Goal: Navigation & Orientation: Find specific page/section

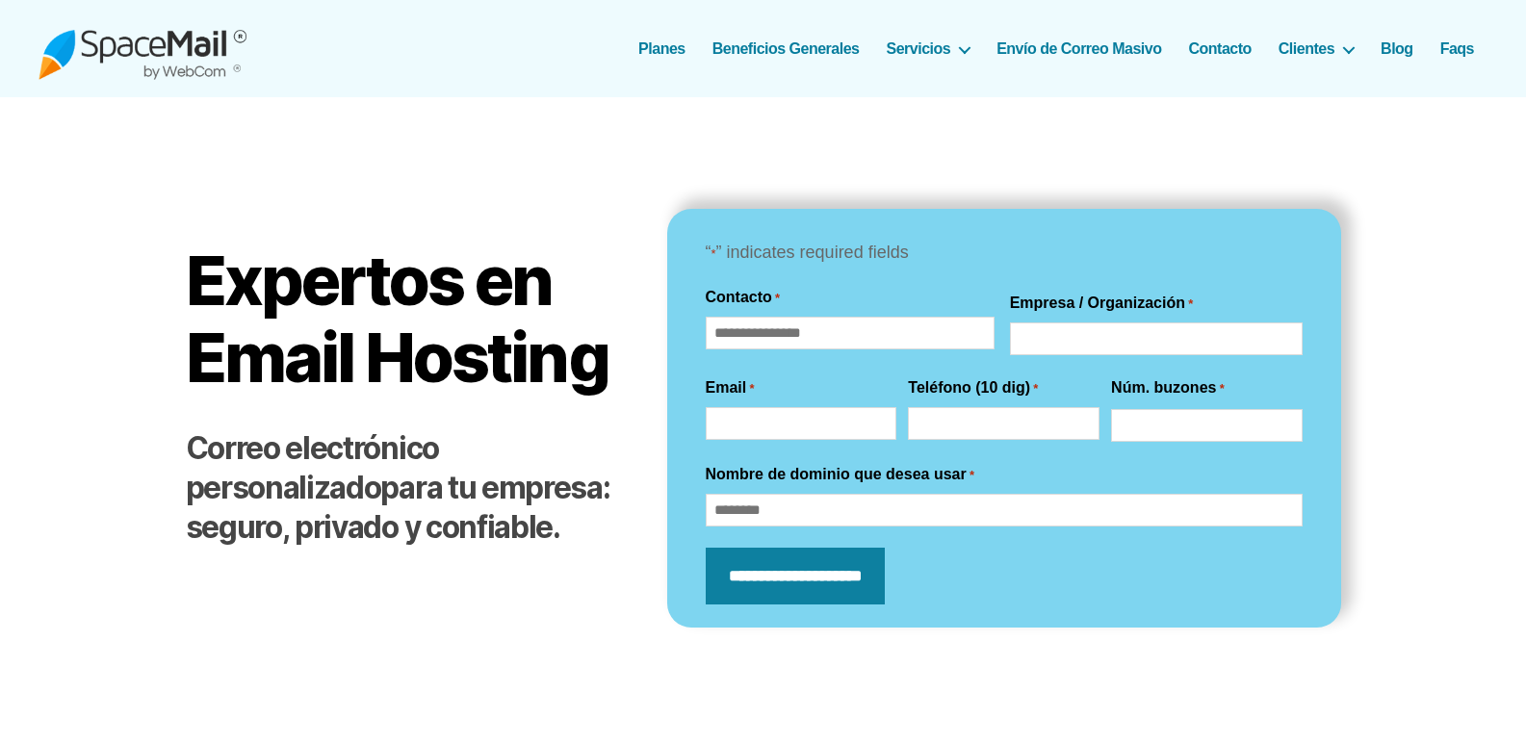
click at [174, 46] on img at bounding box center [143, 48] width 208 height 63
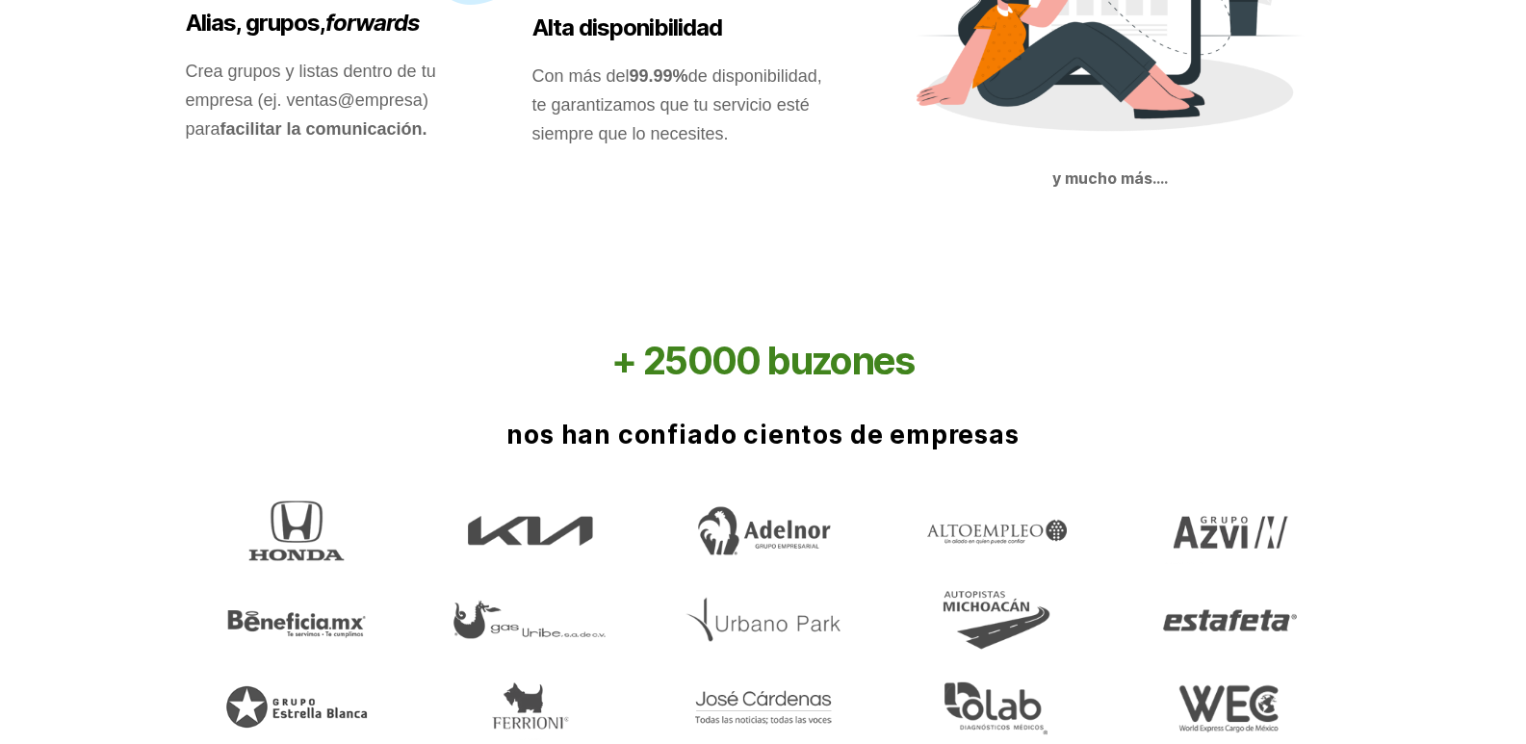
scroll to position [2792, 0]
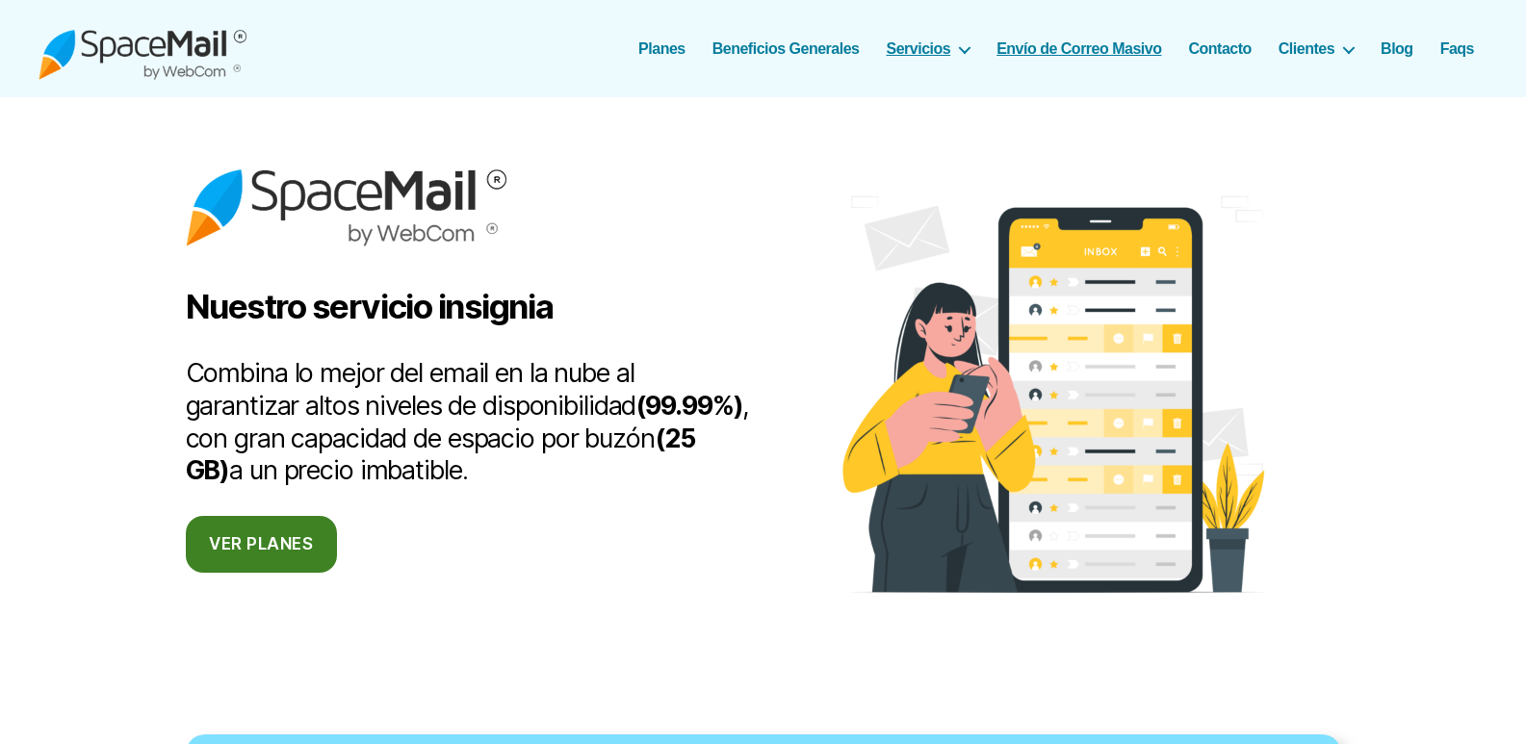
click at [1017, 46] on link "Envío de Correo Masivo" at bounding box center [1079, 48] width 165 height 18
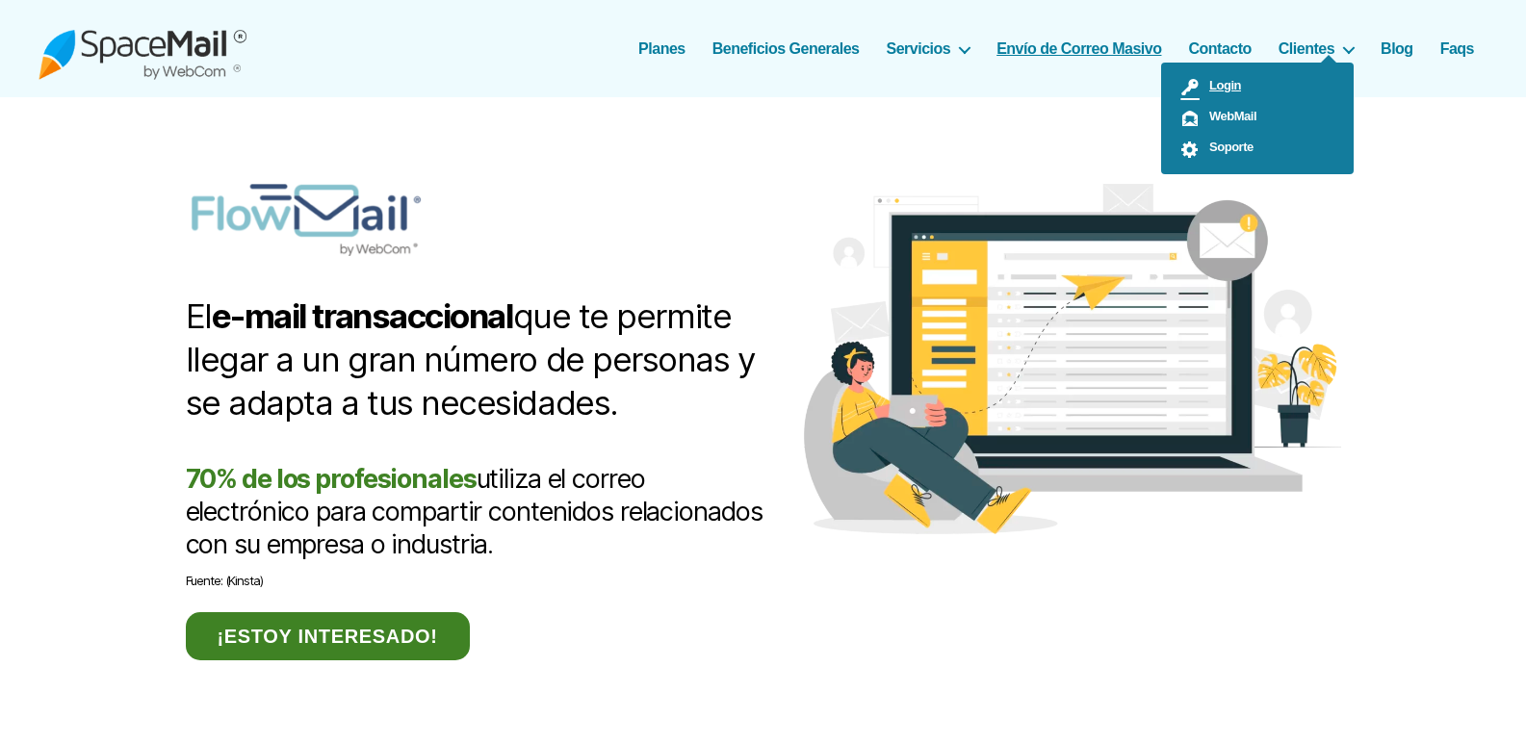
click at [1267, 89] on link "Login" at bounding box center [1257, 87] width 193 height 31
